Goal: Browse casually

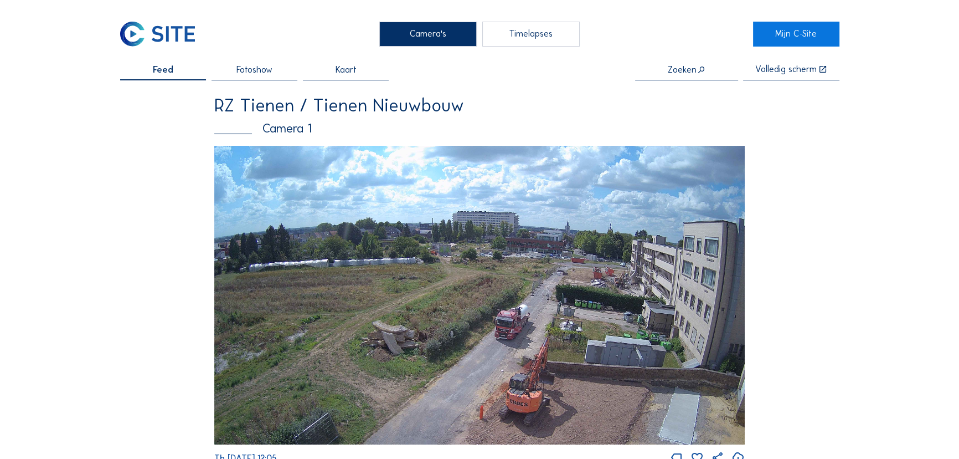
click at [519, 263] on img at bounding box center [479, 295] width 531 height 299
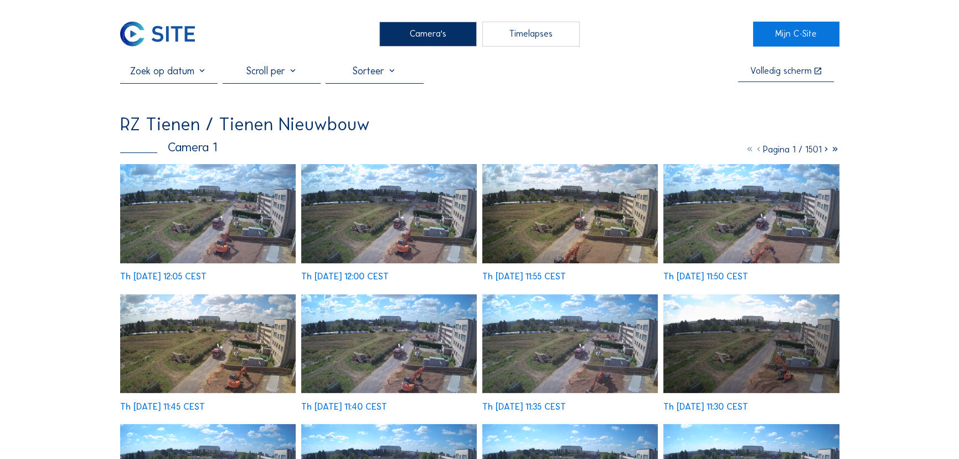
click at [254, 228] on img at bounding box center [208, 213] width 176 height 99
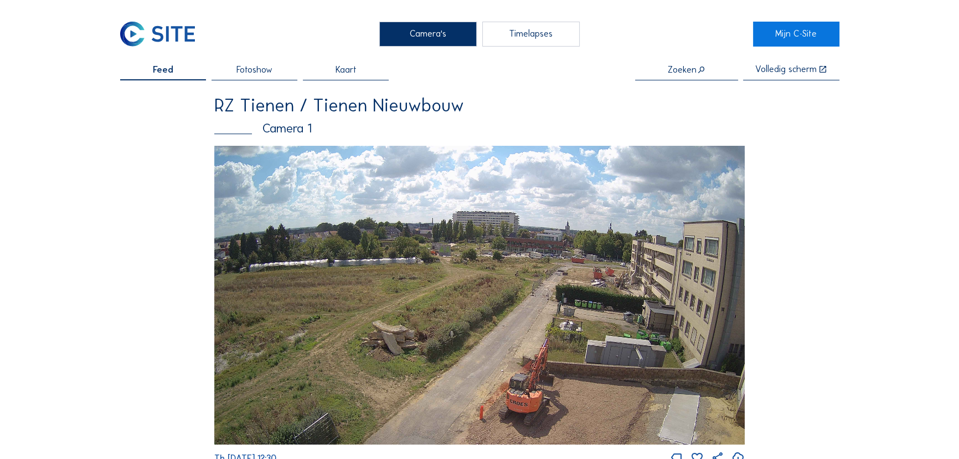
click at [557, 310] on img at bounding box center [479, 295] width 531 height 299
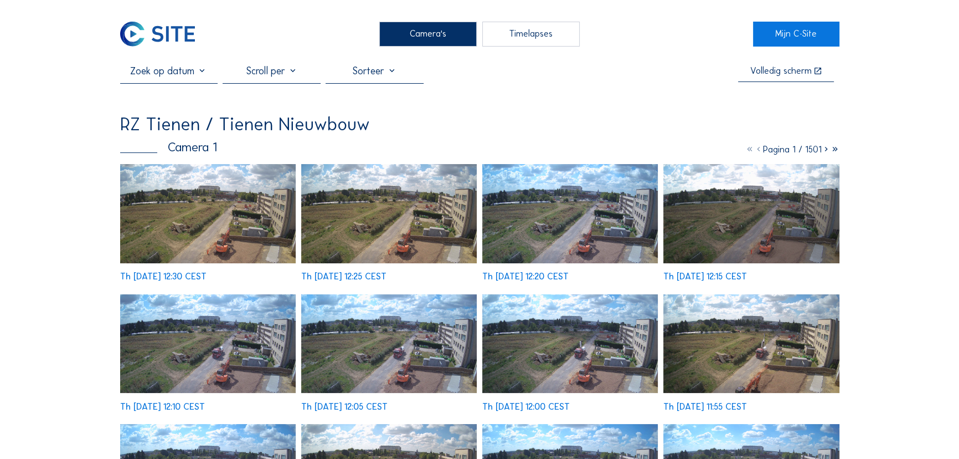
click at [221, 230] on img at bounding box center [208, 213] width 176 height 99
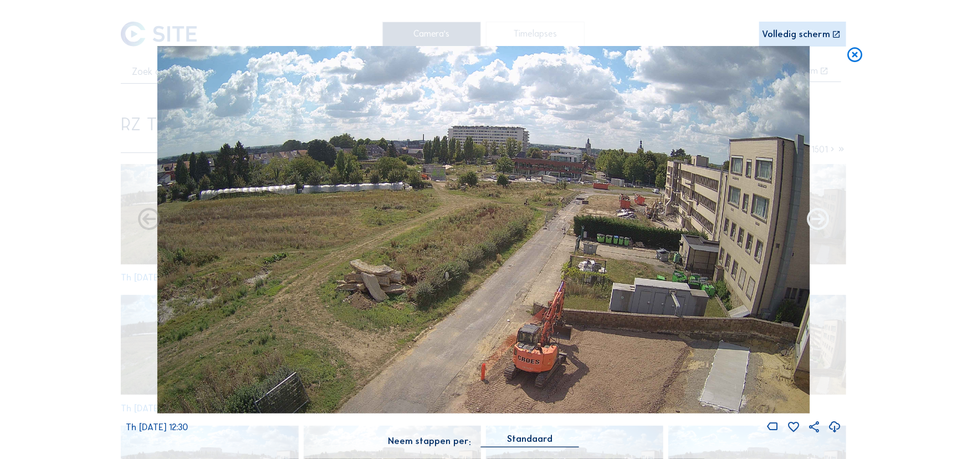
click at [816, 220] on icon at bounding box center [818, 220] width 27 height 27
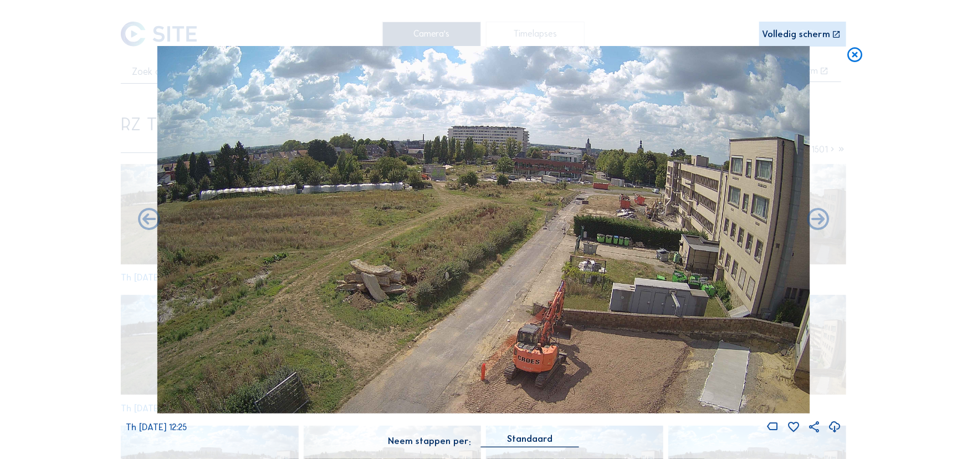
click at [816, 220] on icon at bounding box center [818, 220] width 27 height 27
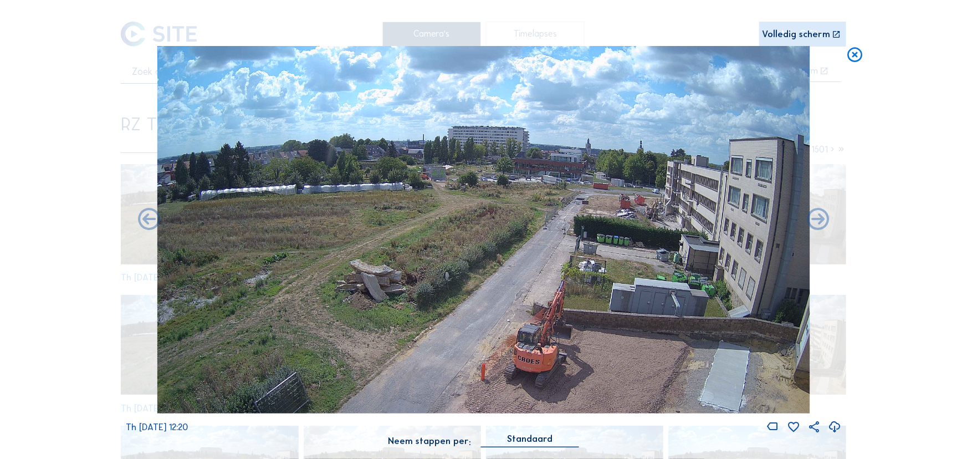
click at [816, 220] on icon at bounding box center [818, 220] width 27 height 27
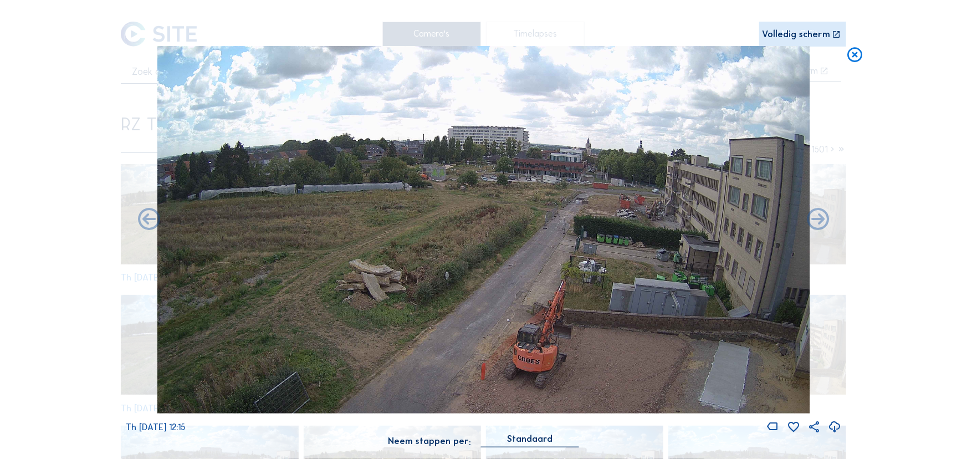
click at [816, 220] on icon at bounding box center [818, 220] width 27 height 27
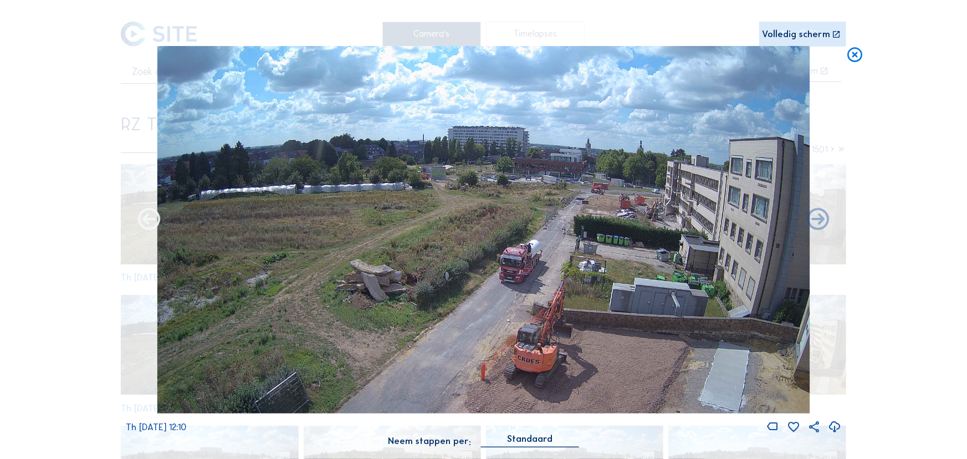
click at [150, 214] on icon at bounding box center [149, 220] width 27 height 27
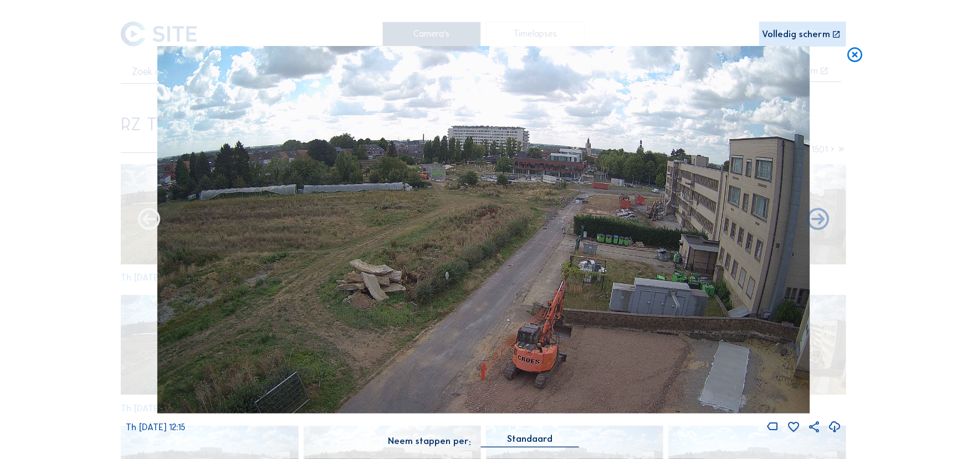
click at [156, 222] on icon at bounding box center [149, 220] width 27 height 27
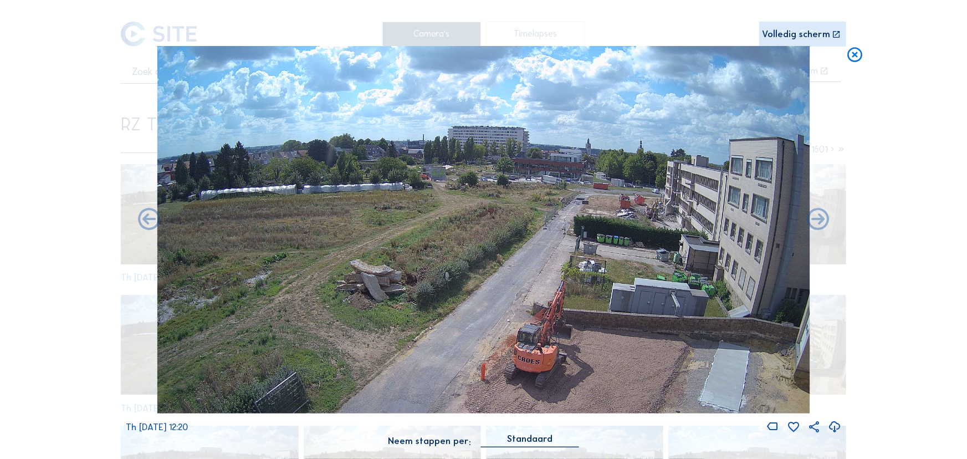
click at [156, 222] on icon at bounding box center [149, 220] width 27 height 27
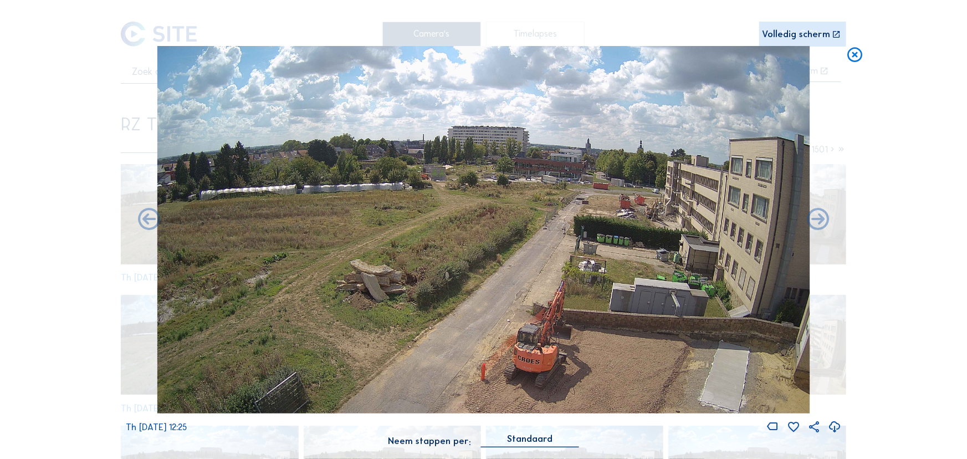
click at [156, 222] on icon at bounding box center [149, 220] width 27 height 27
